Goal: Transaction & Acquisition: Purchase product/service

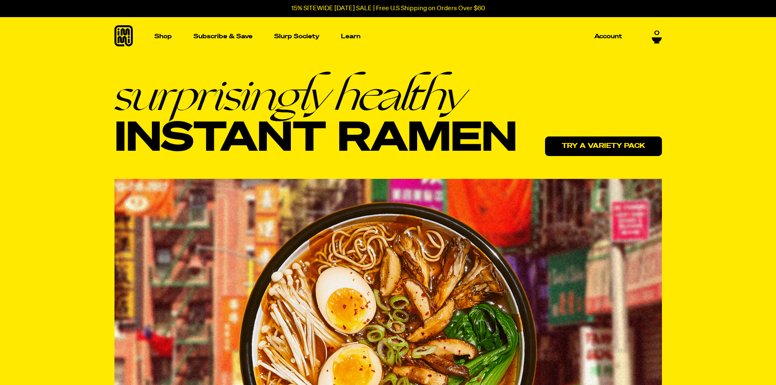
click at [605, 150] on link "Try a variety pack" at bounding box center [603, 147] width 117 height 20
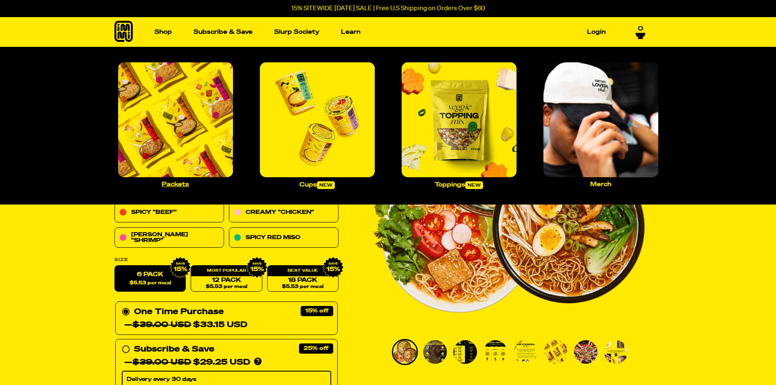
click at [179, 185] on p "Packets" at bounding box center [175, 184] width 27 height 6
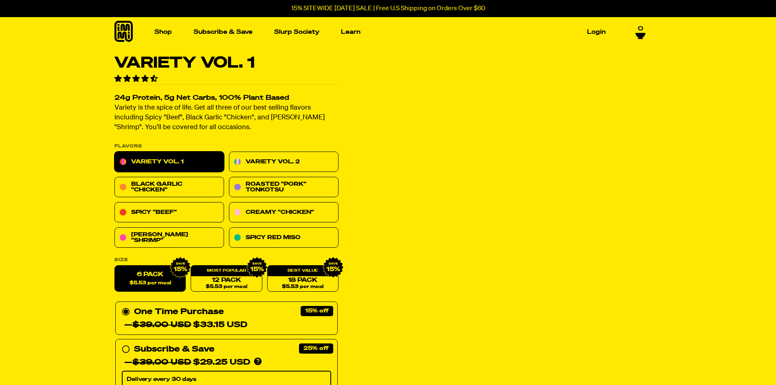
click at [176, 158] on link "Variety Vol. 1" at bounding box center [170, 162] width 110 height 20
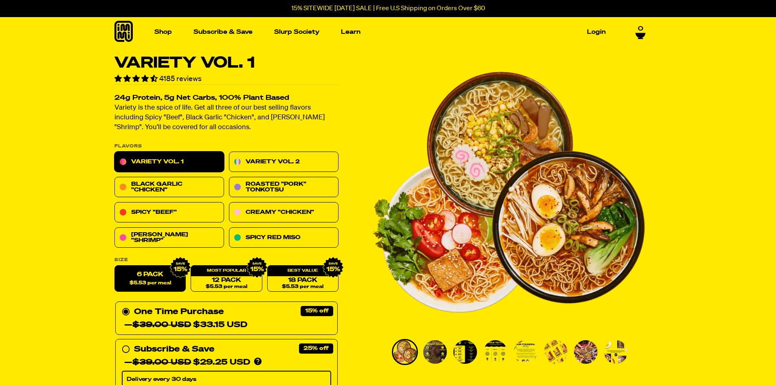
click at [154, 285] on span "$5.53 per meal" at bounding box center [150, 283] width 42 height 5
click at [115, 266] on input "6 Pack $5.53 per meal" at bounding box center [115, 266] width 0 height 0
click at [209, 287] on span "$5.53 per meal" at bounding box center [226, 286] width 42 height 5
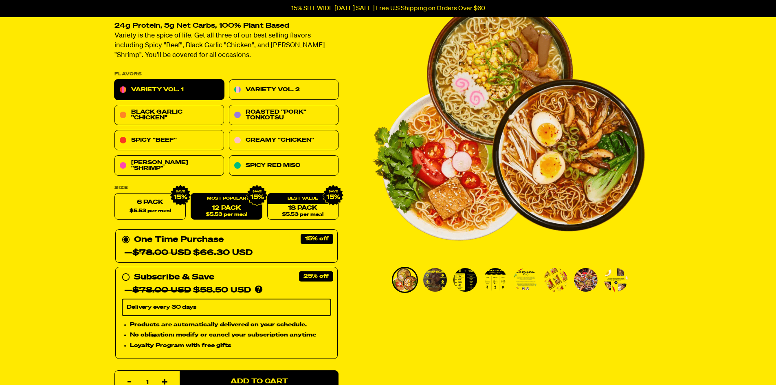
scroll to position [73, 0]
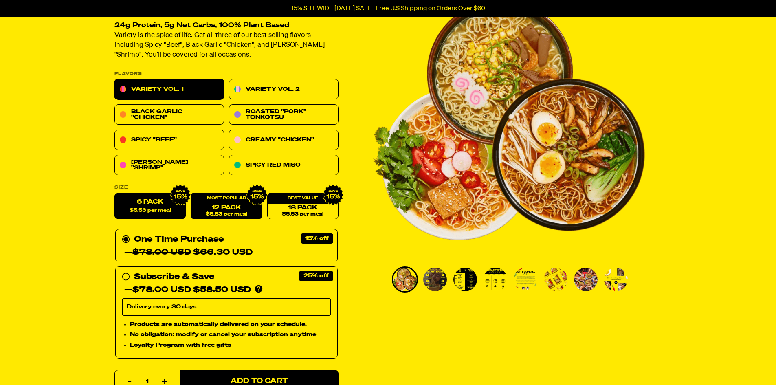
click at [142, 200] on label "6 Pack $5.53 per meal" at bounding box center [150, 206] width 71 height 26
click at [115, 194] on input "6 Pack $5.53 per meal" at bounding box center [115, 193] width 0 height 0
radio input "true"
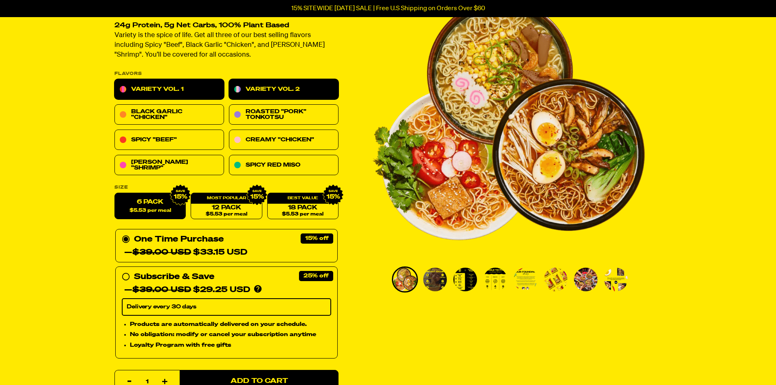
click at [289, 86] on link "Variety Vol. 2" at bounding box center [284, 89] width 110 height 20
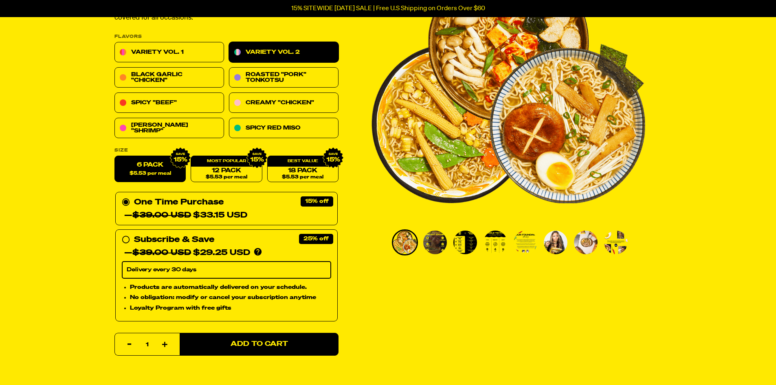
scroll to position [110, 0]
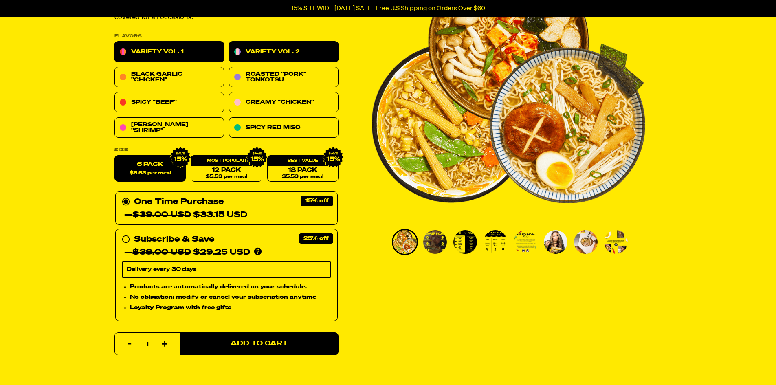
click at [163, 52] on link "Variety Vol. 1" at bounding box center [170, 52] width 110 height 20
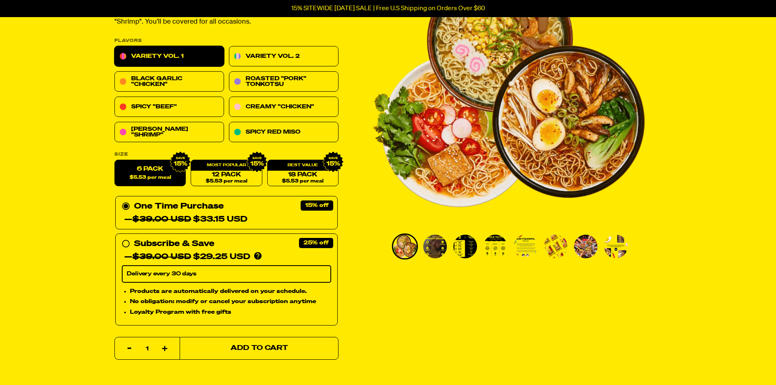
click at [263, 353] on button "Add to Cart" at bounding box center [259, 348] width 159 height 23
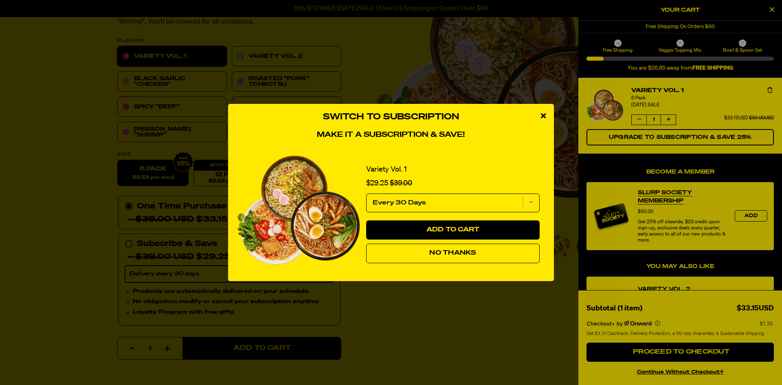
click at [533, 196] on select "Every 30 Days" at bounding box center [453, 203] width 174 height 19
click at [454, 250] on span "No Thanks" at bounding box center [453, 253] width 47 height 7
